Goal: Task Accomplishment & Management: Manage account settings

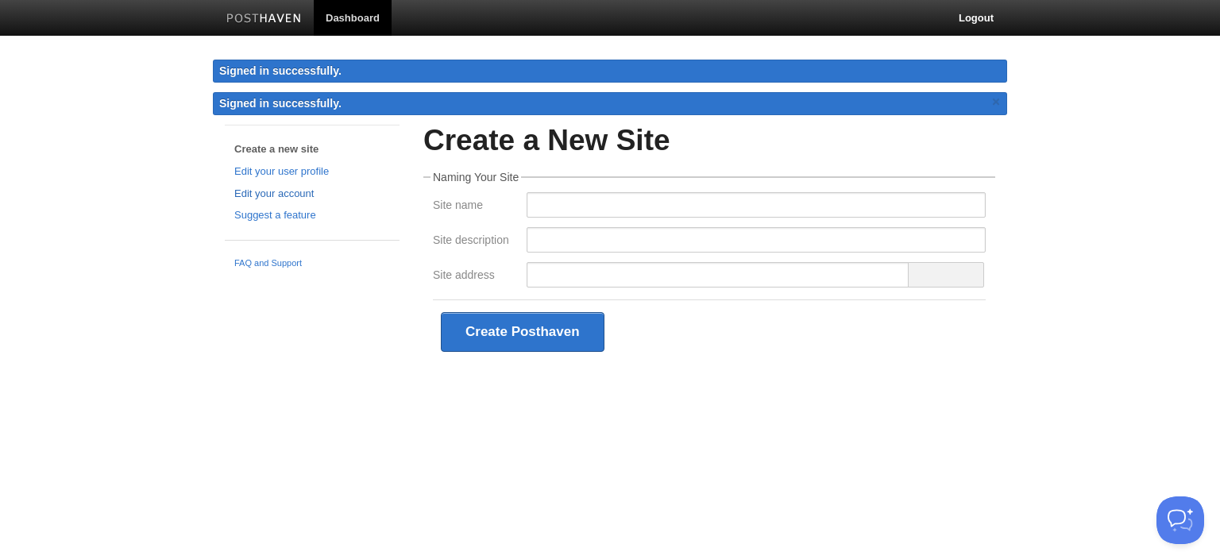
click at [296, 190] on link "Edit your account" at bounding box center [312, 194] width 156 height 17
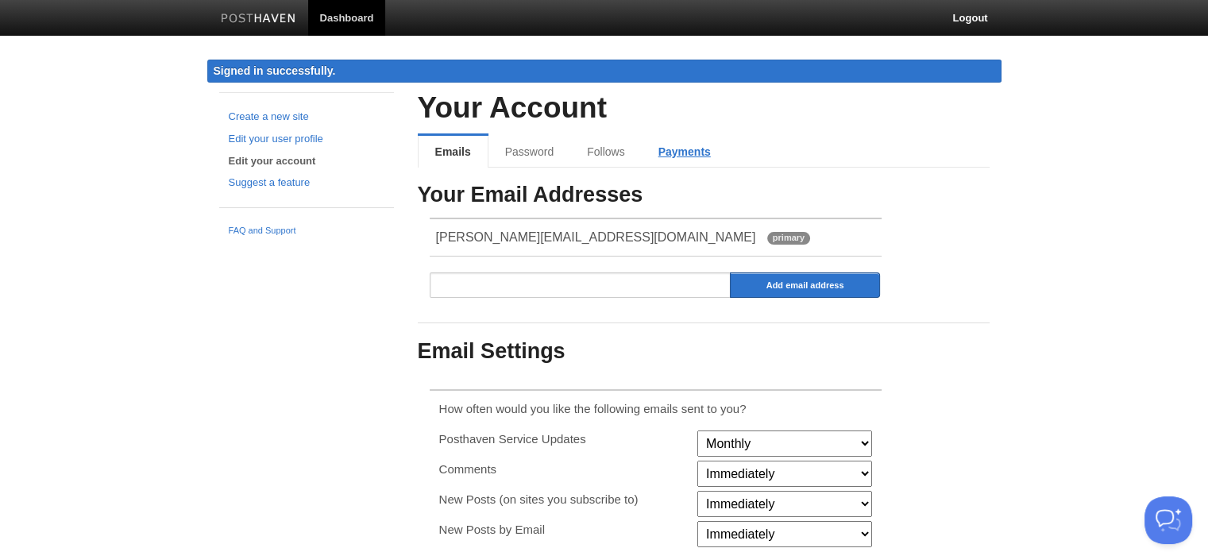
click at [680, 141] on link "Payments" at bounding box center [685, 152] width 86 height 32
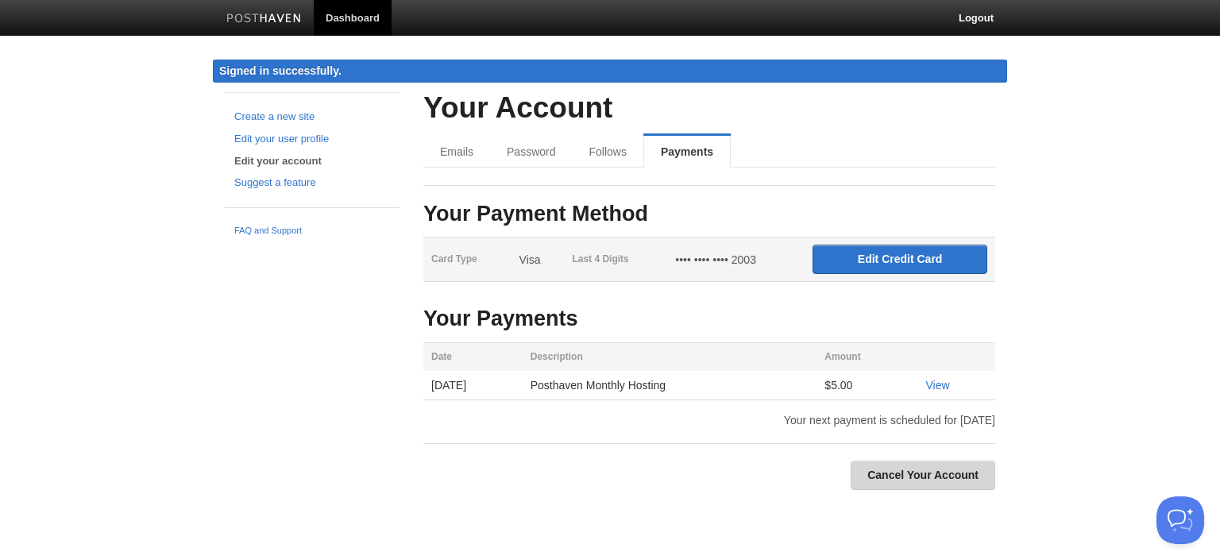
click at [949, 468] on link "Cancel Your Account" at bounding box center [922, 475] width 145 height 29
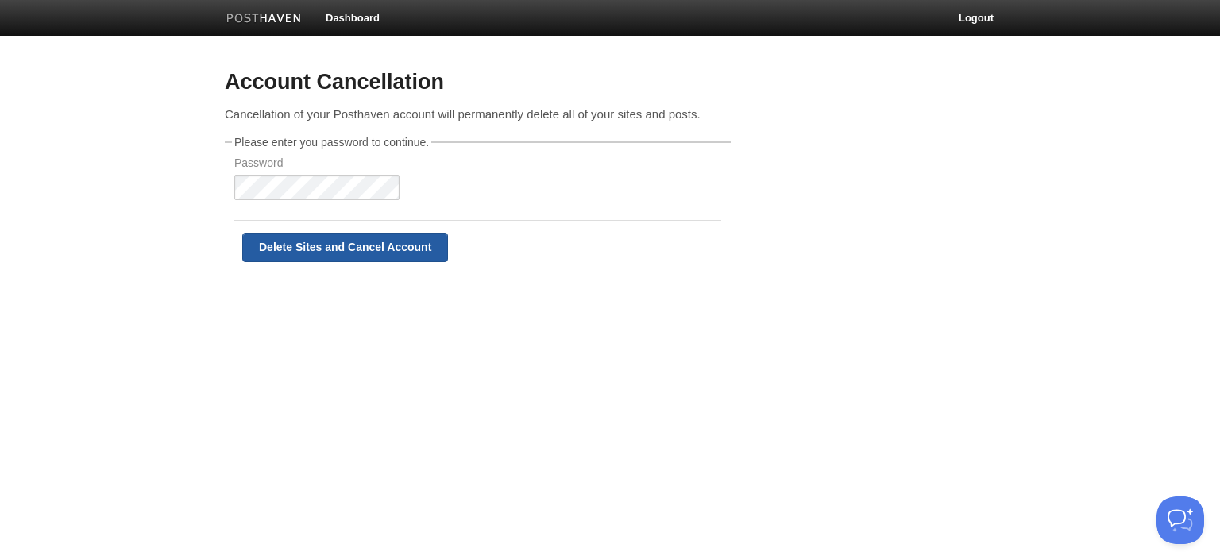
click at [302, 241] on input "Delete Sites and Cancel Account" at bounding box center [345, 247] width 206 height 29
